Goal: Task Accomplishment & Management: Use online tool/utility

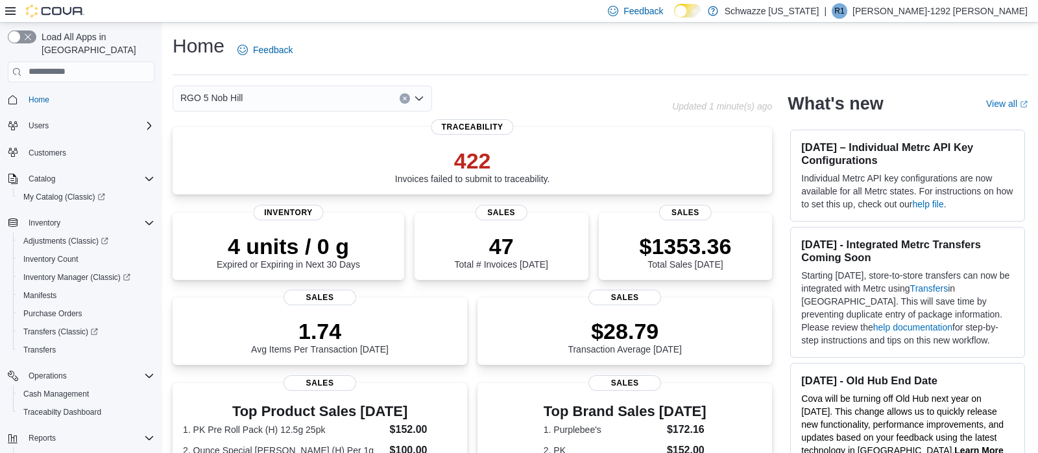
click at [420, 100] on icon "Open list of options" at bounding box center [419, 99] width 8 height 4
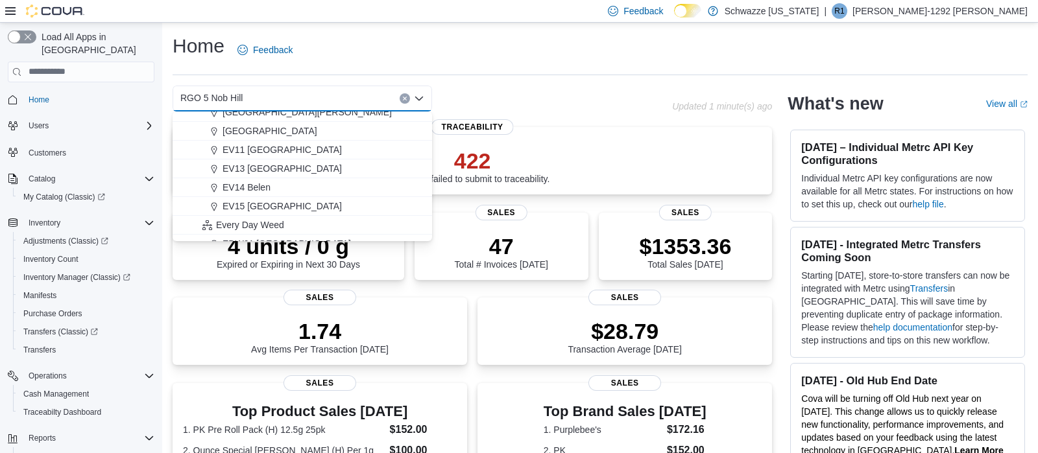
scroll to position [215, 0]
click at [271, 169] on span "EV14 Belen" at bounding box center [247, 168] width 48 height 13
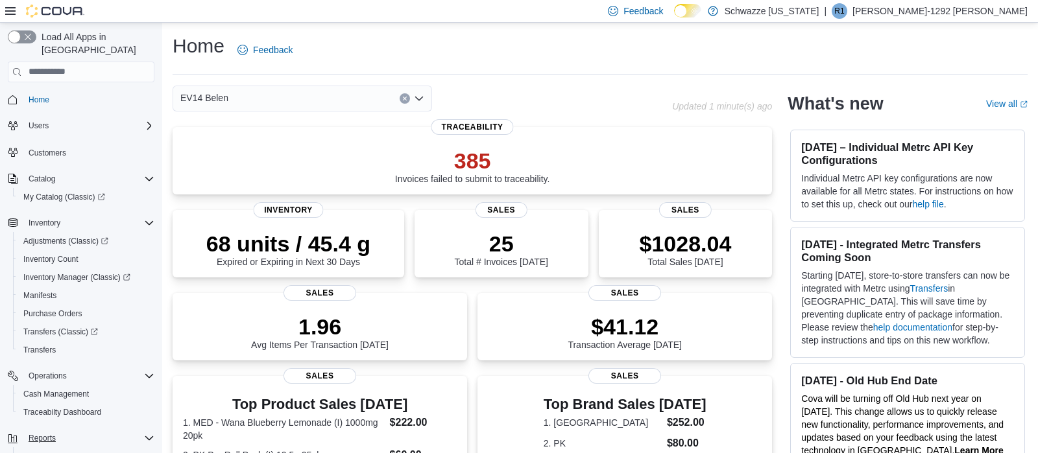
click at [147, 433] on icon "Complex example" at bounding box center [149, 438] width 10 height 10
click at [49, 433] on span "Reports" at bounding box center [42, 438] width 27 height 10
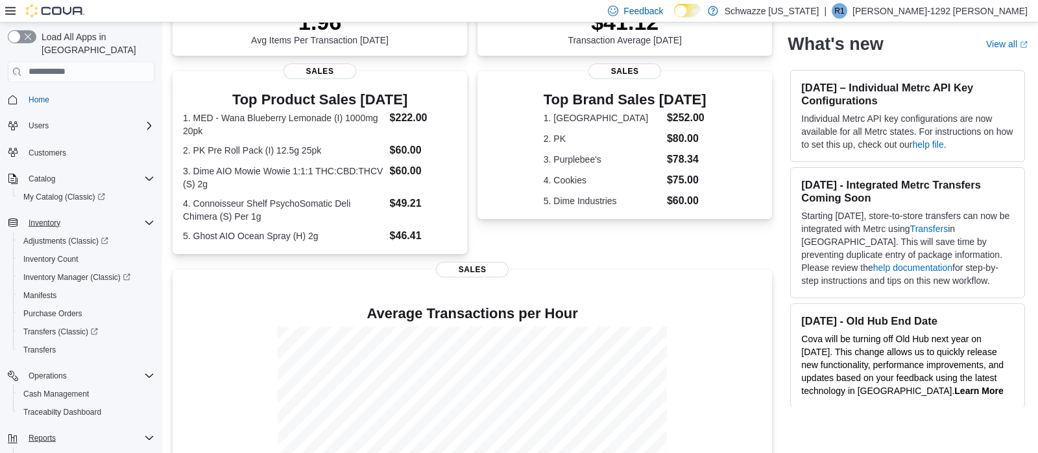
scroll to position [318, 0]
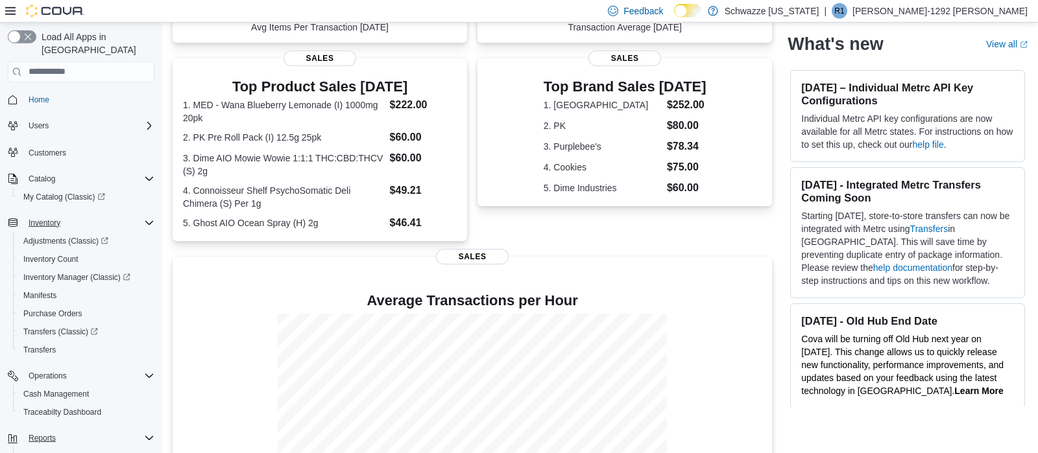
click at [106, 215] on div "Inventory" at bounding box center [88, 223] width 131 height 16
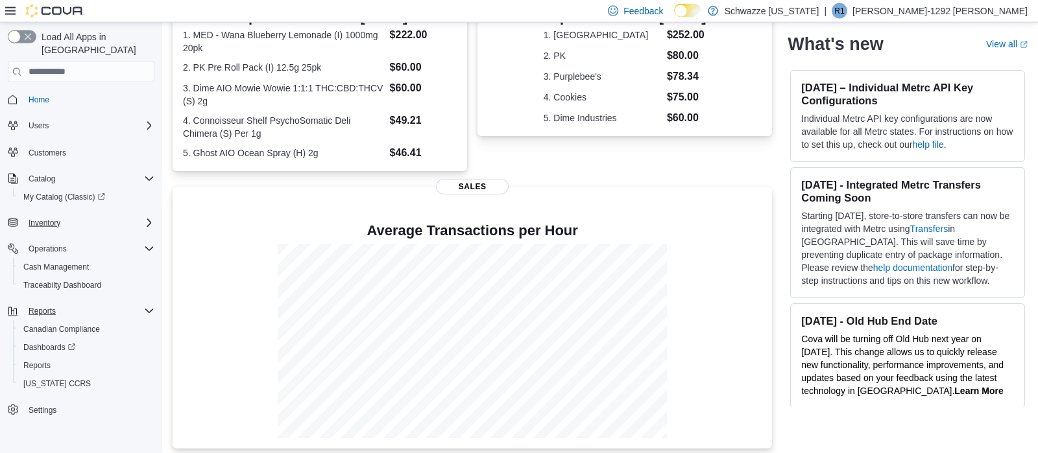
scroll to position [395, 0]
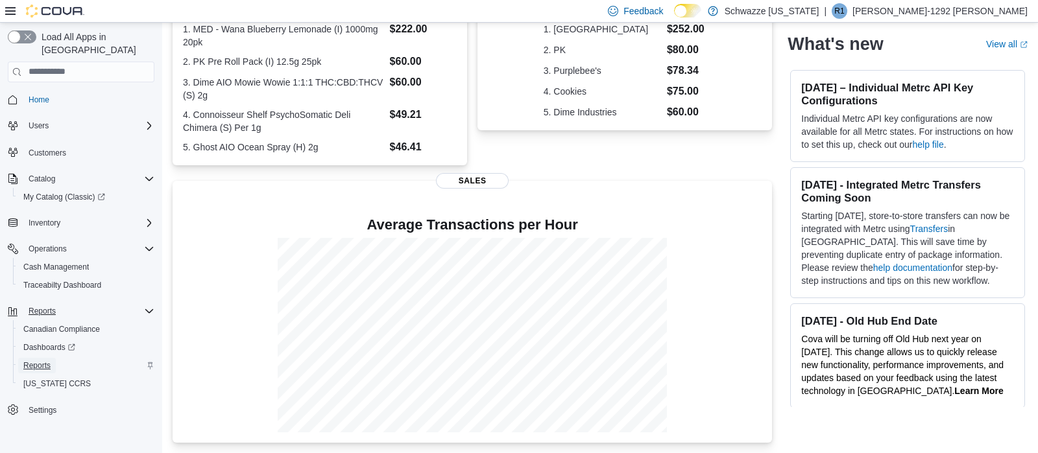
click at [41, 361] on span "Reports" at bounding box center [36, 366] width 27 height 10
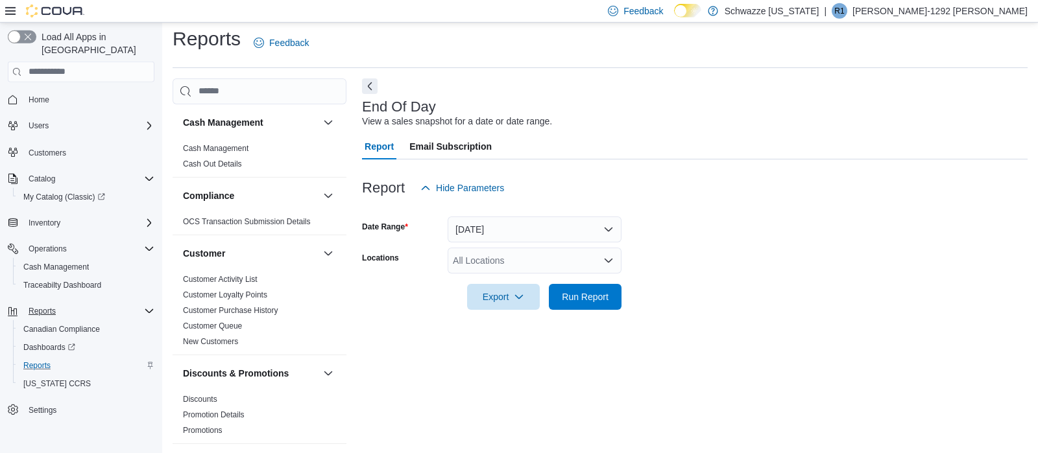
scroll to position [8, 0]
click at [609, 259] on icon "Open list of options" at bounding box center [609, 260] width 8 height 4
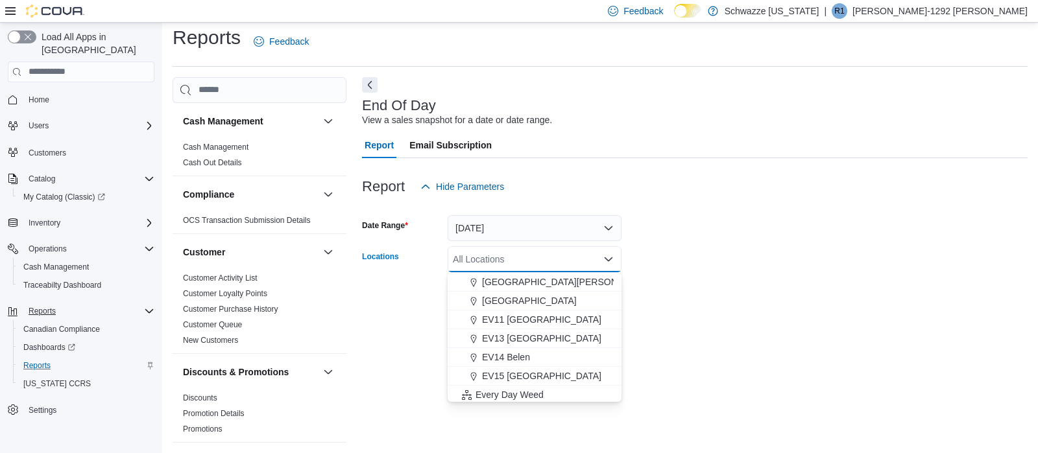
scroll to position [191, 0]
click at [493, 357] on span "EV14 Belen" at bounding box center [506, 354] width 48 height 13
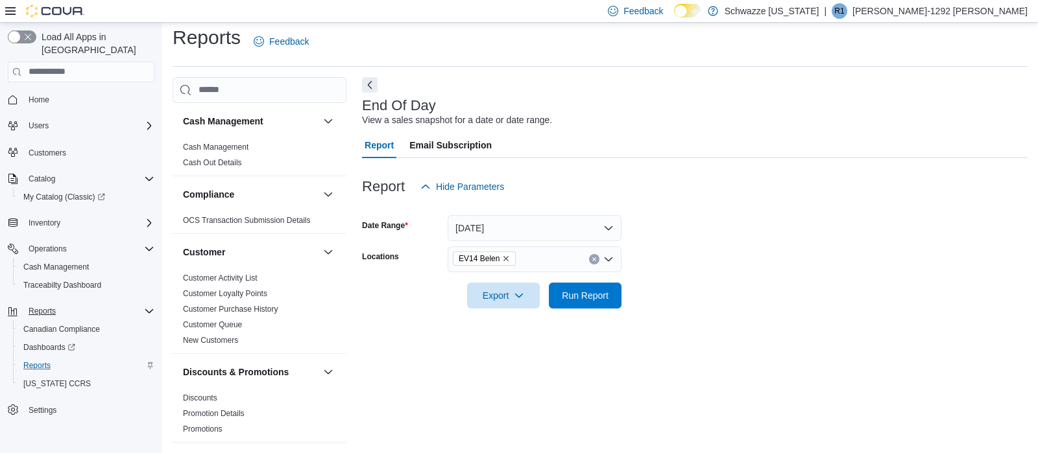
click at [661, 343] on div "End Of Day View a sales snapshot for a date or date range. Report Email Subscri…" at bounding box center [695, 260] width 666 height 366
click at [594, 305] on span "Run Report" at bounding box center [585, 295] width 57 height 26
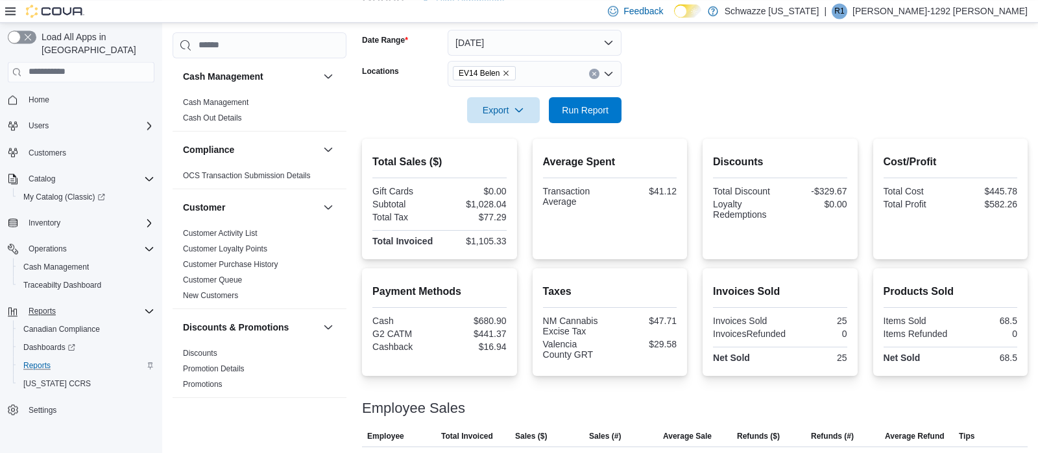
scroll to position [189, 0]
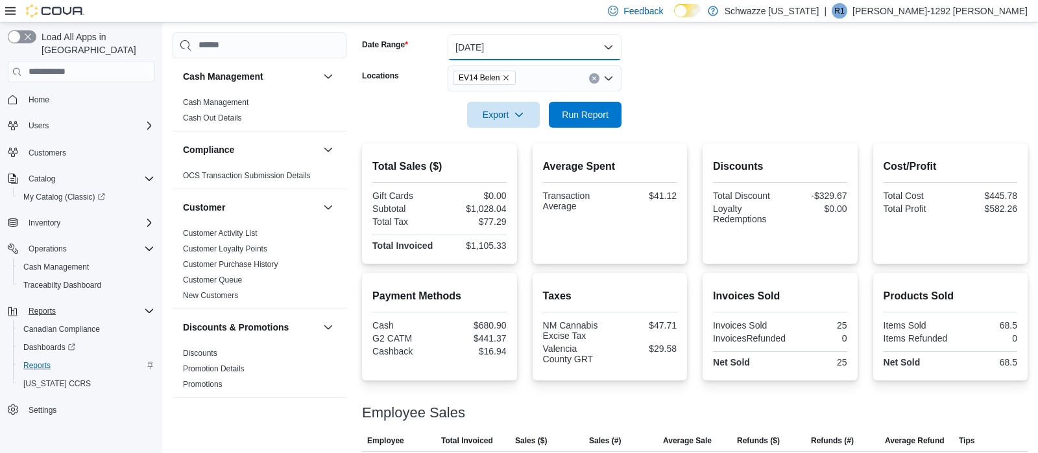
click at [612, 48] on button "[DATE]" at bounding box center [535, 47] width 174 height 26
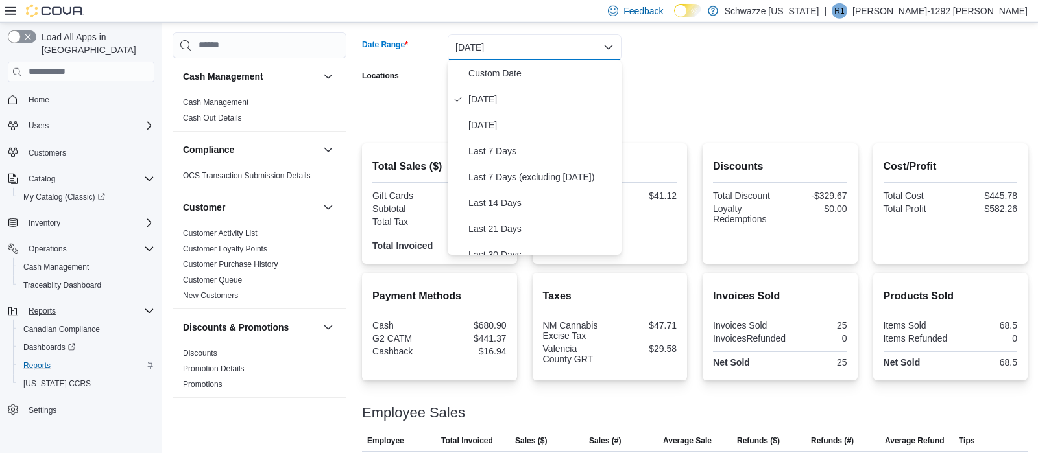
click at [680, 115] on form "Date Range [DATE] Locations EV14 Belen Export Run Report" at bounding box center [695, 73] width 666 height 109
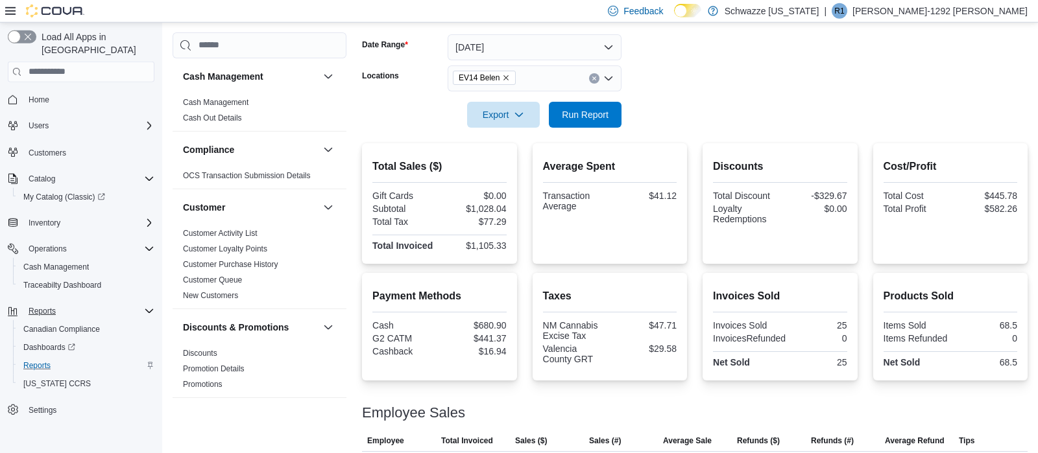
click at [597, 79] on button "Clear input" at bounding box center [594, 78] width 10 height 10
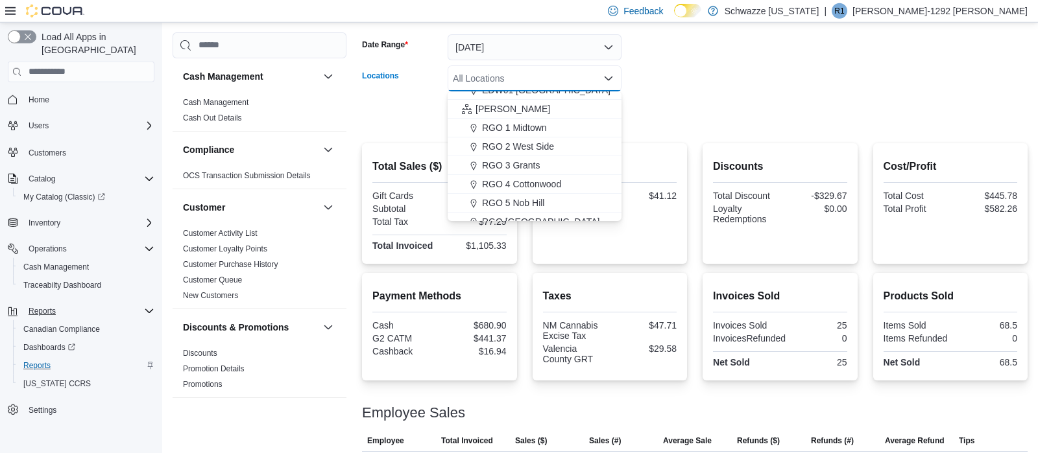
scroll to position [343, 0]
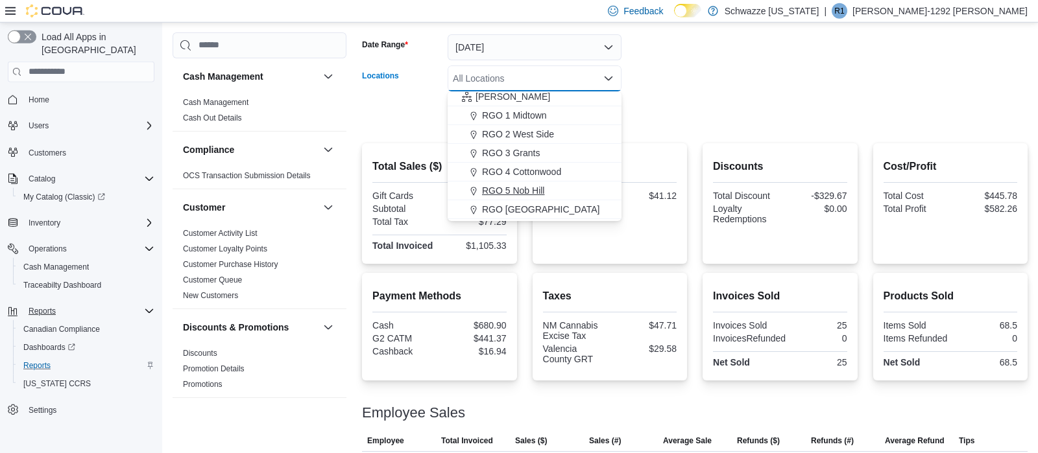
click at [542, 184] on span "RGO 5 Nob Hill" at bounding box center [513, 190] width 62 height 13
click at [678, 95] on div at bounding box center [695, 96] width 666 height 10
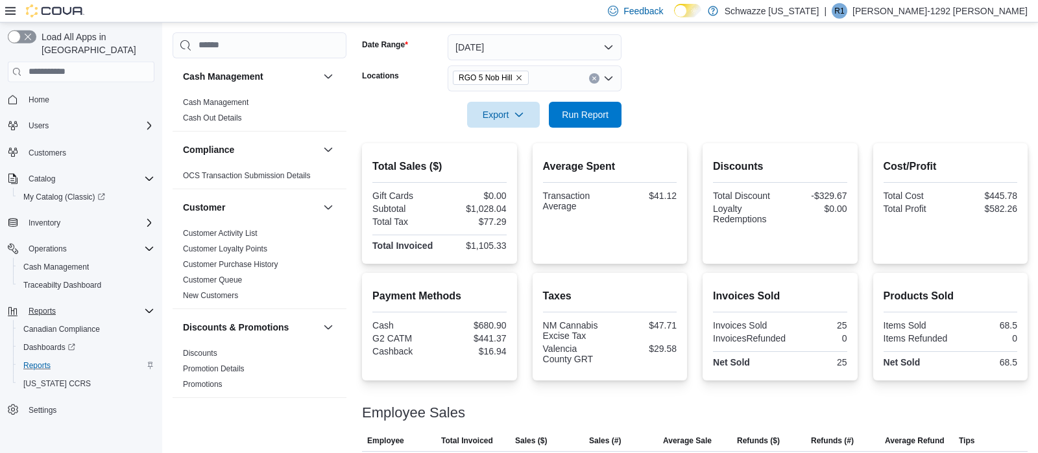
click at [588, 95] on div at bounding box center [695, 96] width 666 height 10
click at [588, 102] on div "Export Run Report" at bounding box center [491, 115] width 259 height 26
click at [597, 113] on span "Run Report" at bounding box center [585, 114] width 47 height 13
